Goal: Obtain resource: Download file/media

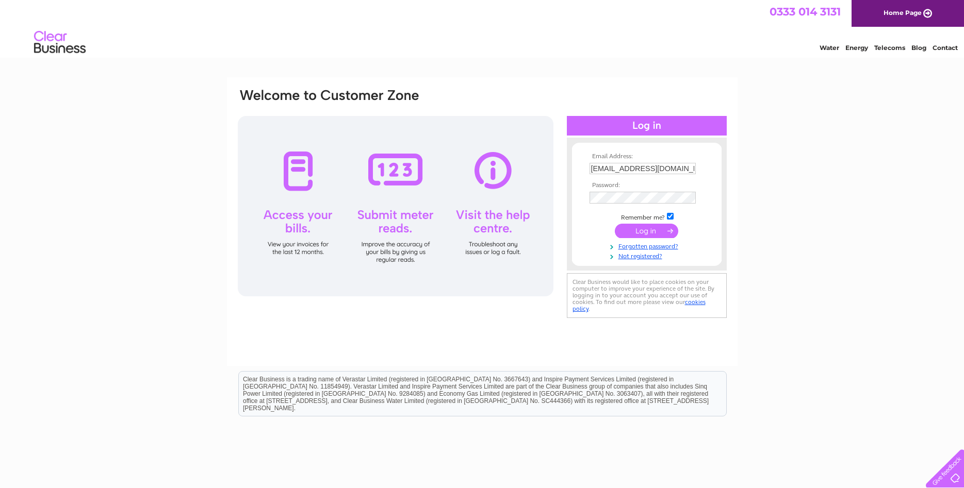
click at [661, 231] on input "submit" at bounding box center [646, 231] width 63 height 14
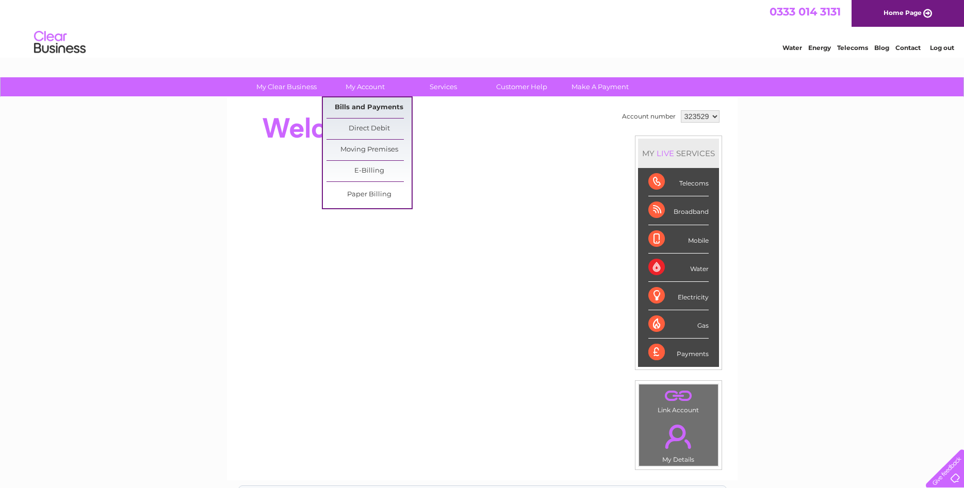
click at [357, 108] on link "Bills and Payments" at bounding box center [368, 107] width 85 height 21
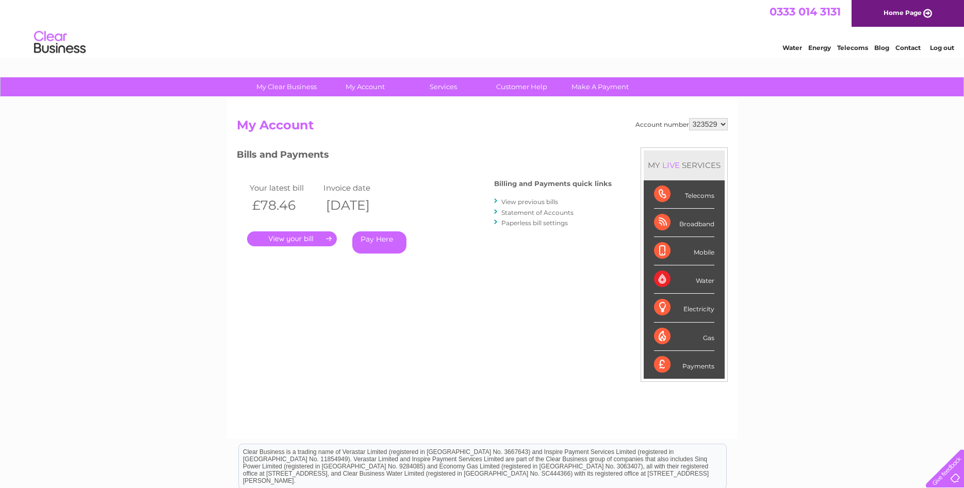
click at [300, 239] on link "." at bounding box center [292, 238] width 90 height 15
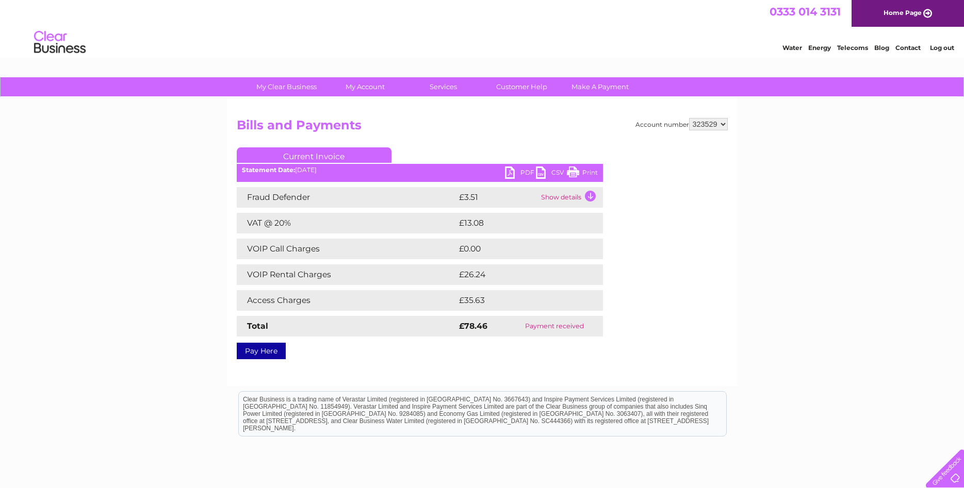
click at [540, 170] on link "CSV" at bounding box center [551, 174] width 31 height 15
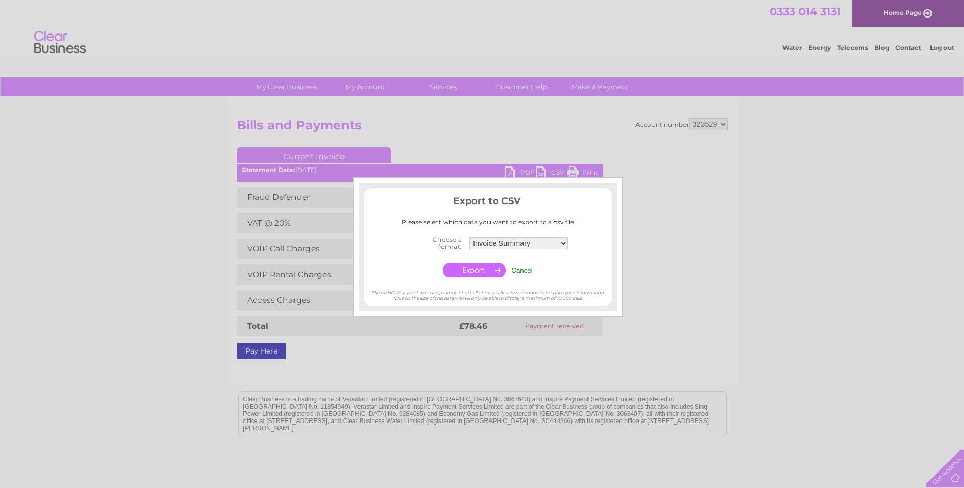
click at [540, 170] on div at bounding box center [482, 244] width 964 height 488
click at [655, 278] on div at bounding box center [482, 244] width 964 height 488
click at [511, 174] on div at bounding box center [482, 244] width 964 height 488
click at [514, 269] on input "Cancel" at bounding box center [522, 271] width 22 height 8
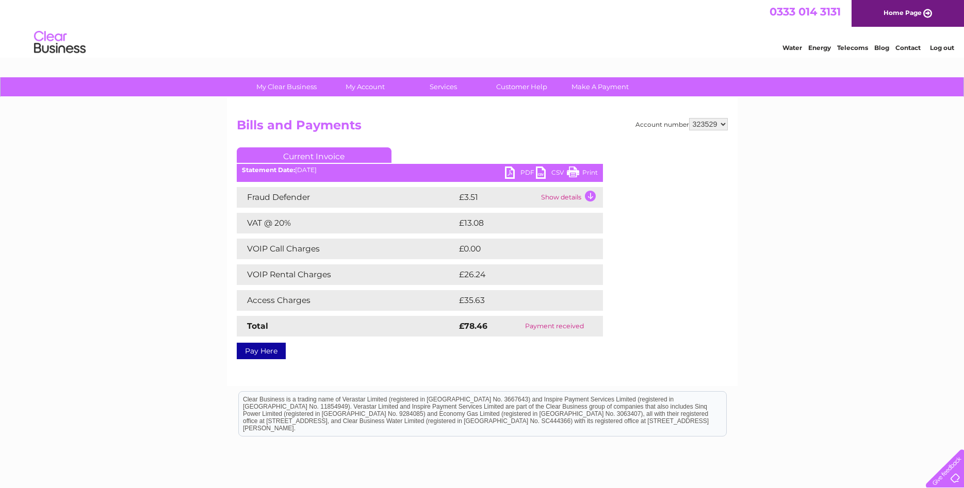
click at [510, 173] on link "PDF" at bounding box center [520, 174] width 31 height 15
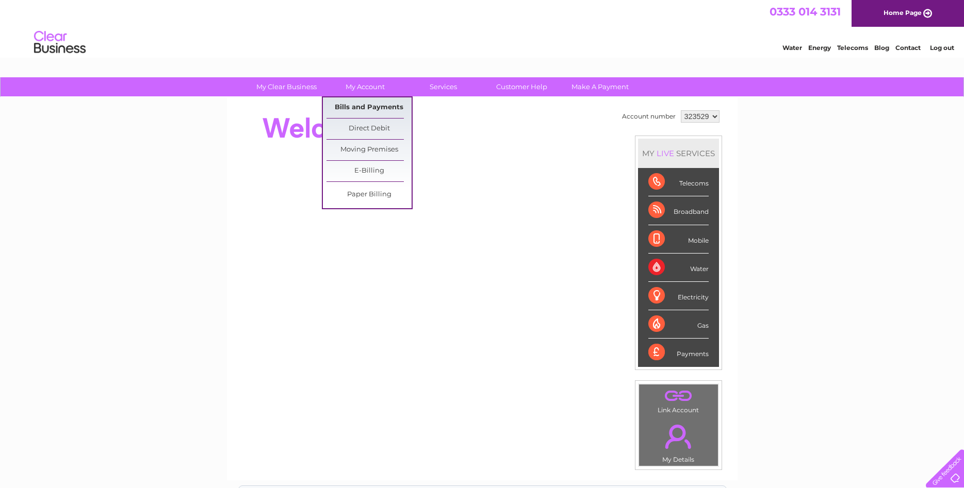
click at [355, 108] on link "Bills and Payments" at bounding box center [368, 107] width 85 height 21
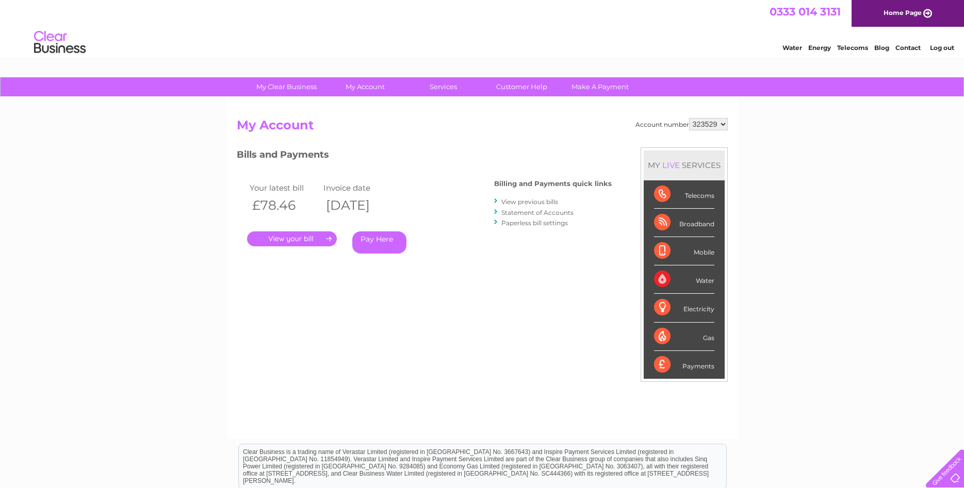
click at [290, 236] on link "." at bounding box center [292, 238] width 90 height 15
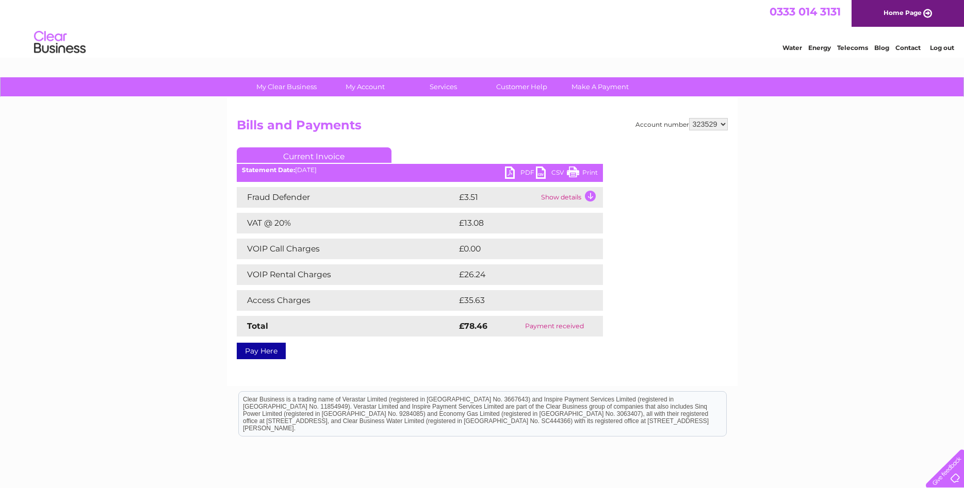
click at [508, 170] on link "PDF" at bounding box center [520, 174] width 31 height 15
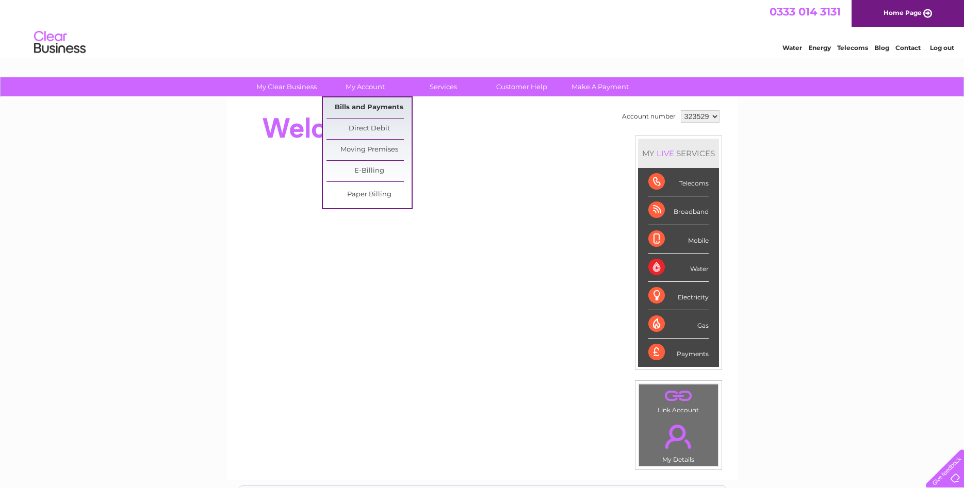
click at [355, 105] on link "Bills and Payments" at bounding box center [368, 107] width 85 height 21
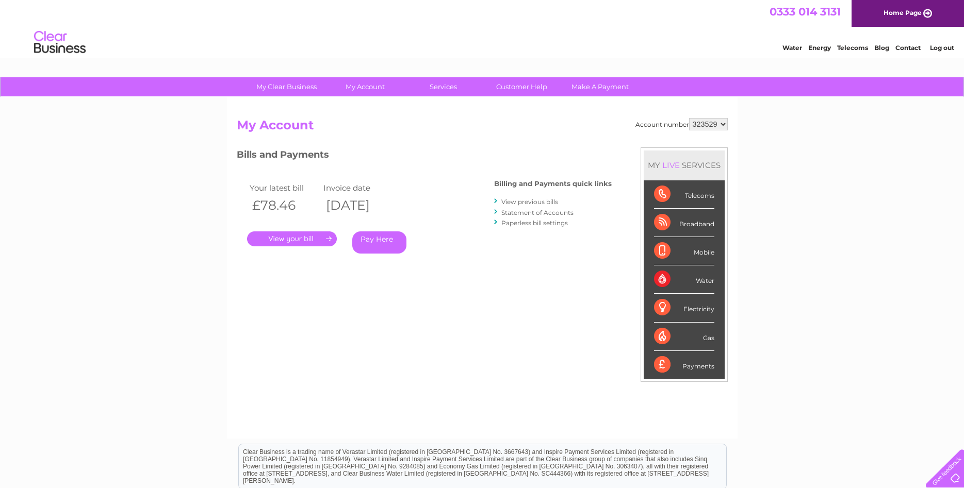
click at [286, 240] on link "." at bounding box center [292, 238] width 90 height 15
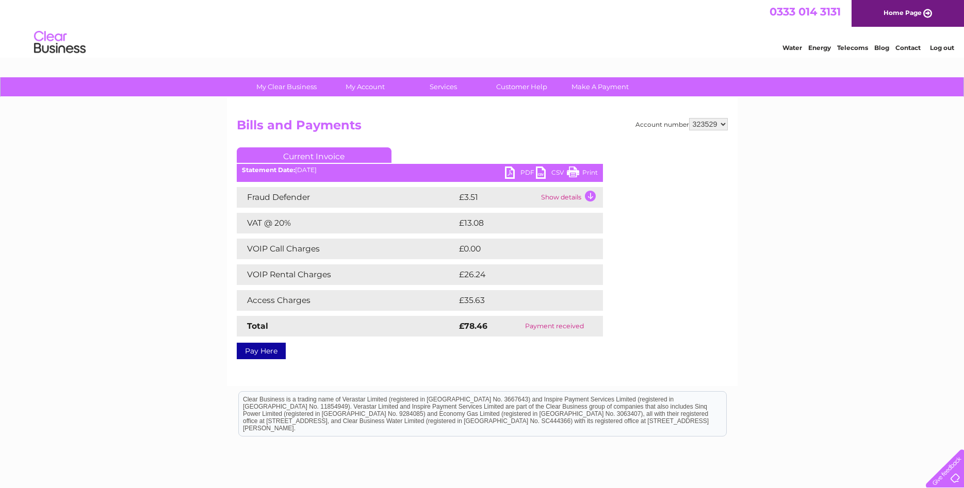
click at [508, 172] on link "PDF" at bounding box center [520, 174] width 31 height 15
